Goal: Check status

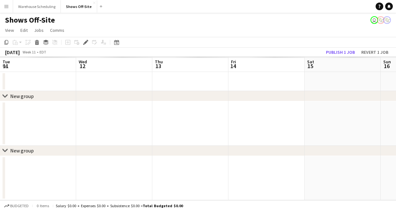
scroll to position [0, 219]
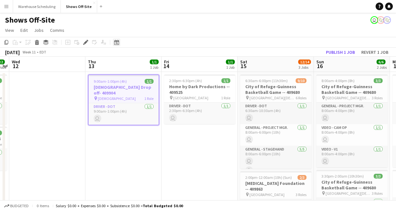
click at [116, 40] on icon "Date picker" at bounding box center [116, 42] width 5 height 5
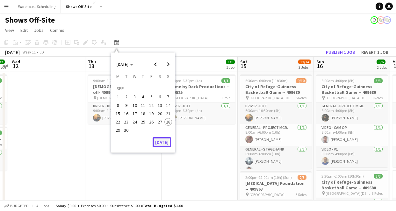
click at [165, 142] on button "[DATE]" at bounding box center [162, 142] width 18 height 10
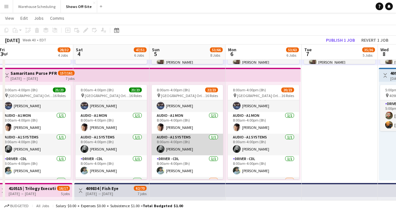
scroll to position [0, 0]
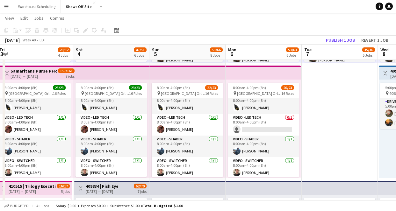
click at [6, 9] on app-icon "Menu" at bounding box center [6, 6] width 5 height 5
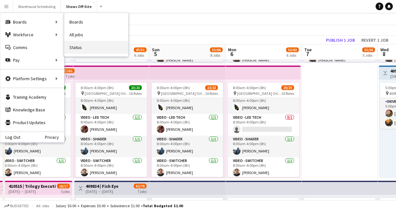
click at [76, 46] on link "Status" at bounding box center [96, 47] width 64 height 13
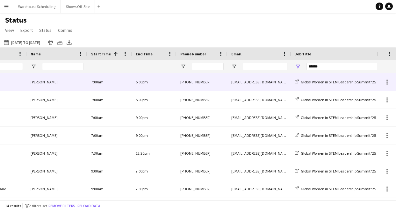
scroll to position [0, 121]
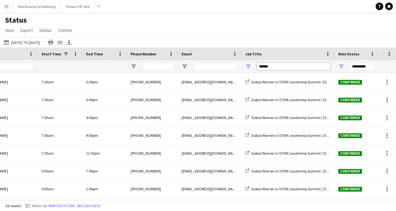
drag, startPoint x: 280, startPoint y: 65, endPoint x: 210, endPoint y: 65, distance: 69.8
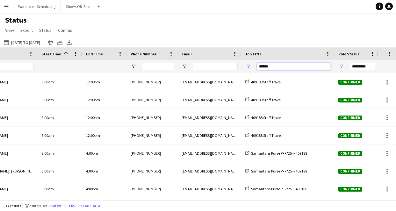
type input "******"
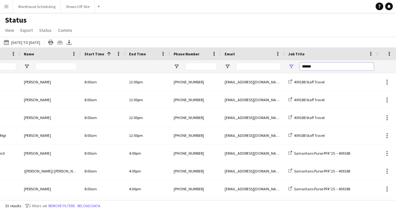
scroll to position [0, 16]
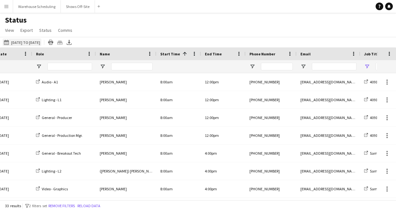
click at [34, 42] on button "This Week [DATE] to [DATE]" at bounding box center [22, 43] width 39 height 8
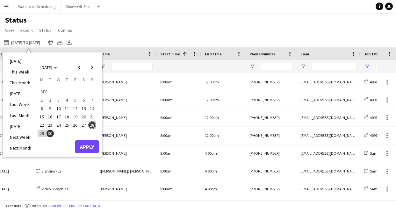
click at [48, 133] on span "30" at bounding box center [51, 134] width 8 height 8
click at [91, 65] on span "Next month" at bounding box center [92, 67] width 13 height 13
click at [41, 109] on span "6" at bounding box center [42, 109] width 8 height 8
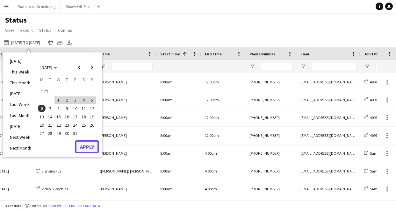
click at [88, 146] on button "Apply" at bounding box center [87, 147] width 24 height 13
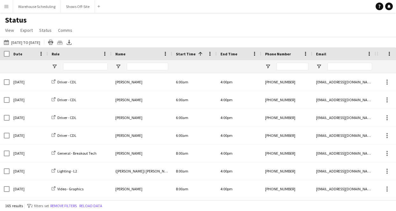
click at [20, 55] on span "Date" at bounding box center [17, 54] width 9 height 5
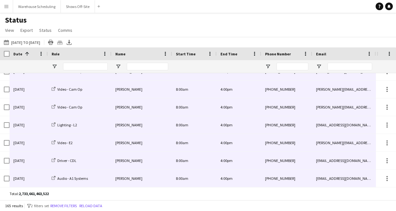
drag, startPoint x: 38, startPoint y: 87, endPoint x: 351, endPoint y: 184, distance: 328.3
